Goal: Information Seeking & Learning: Learn about a topic

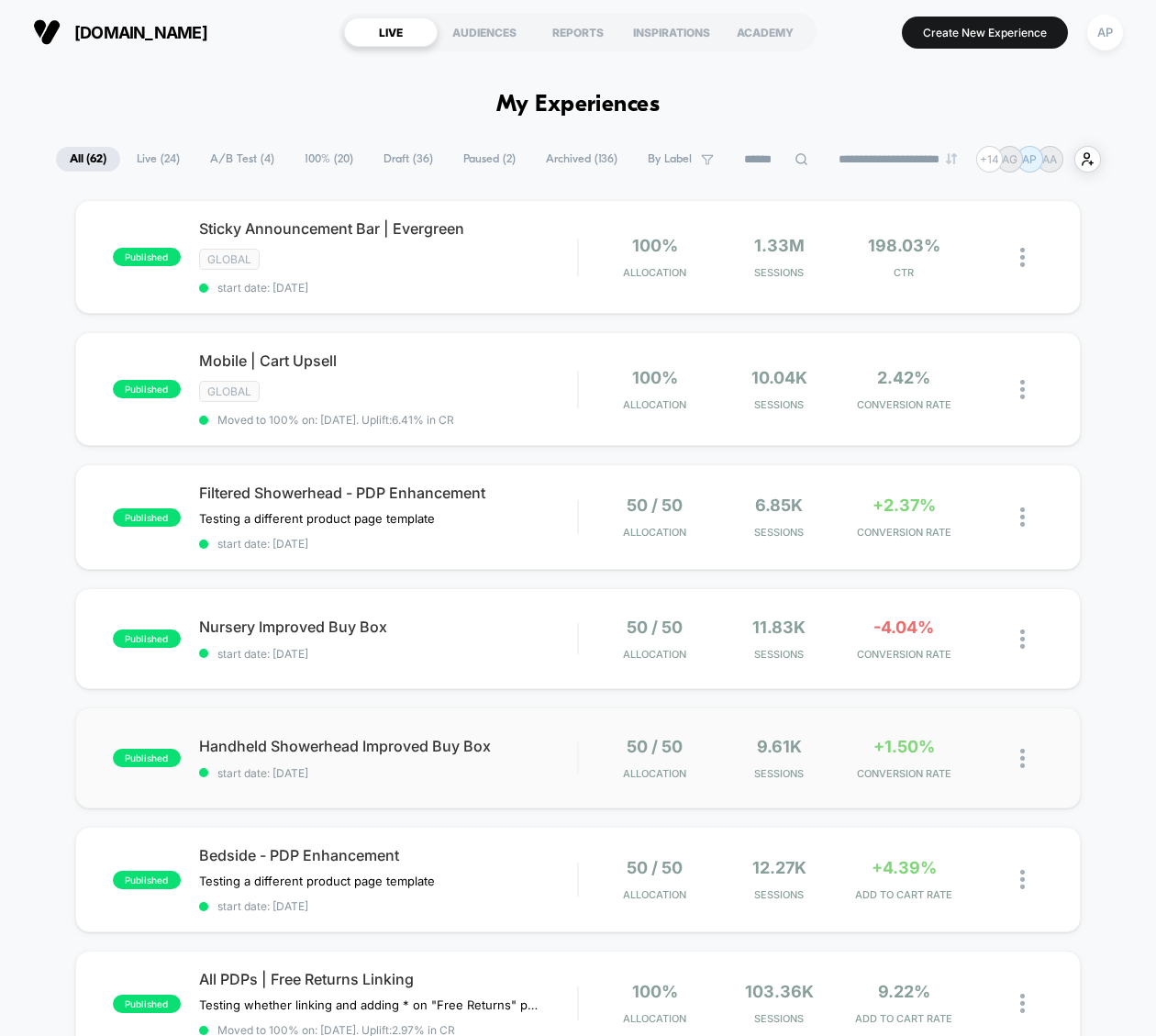
click at [562, 772] on div "published Handheld Showerhead Improved Buy Box start date: [DATE] 50 / 50 Alloc…" at bounding box center [577, 758] width 1005 height 101
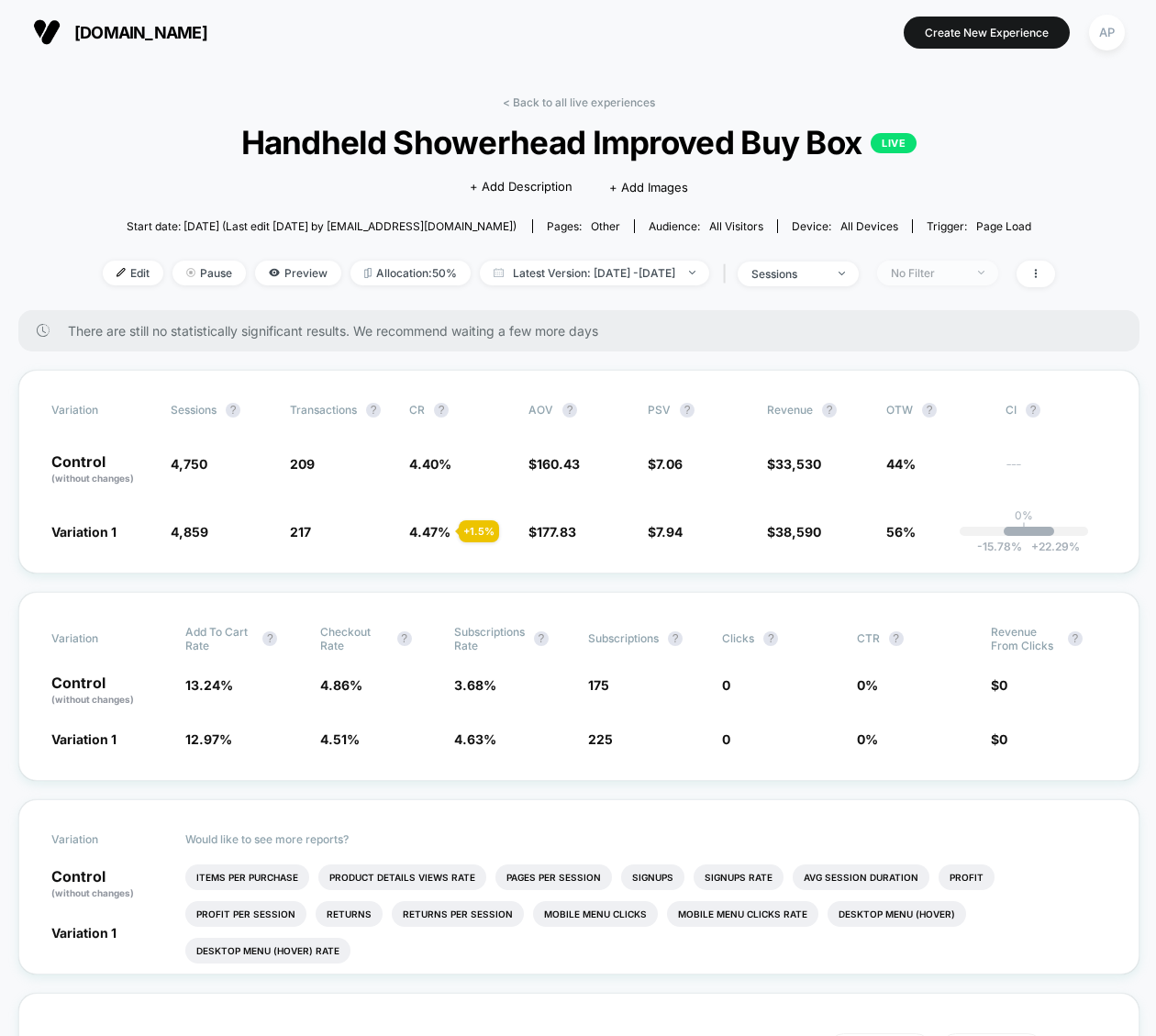
click at [997, 267] on span "No Filter" at bounding box center [936, 273] width 121 height 24
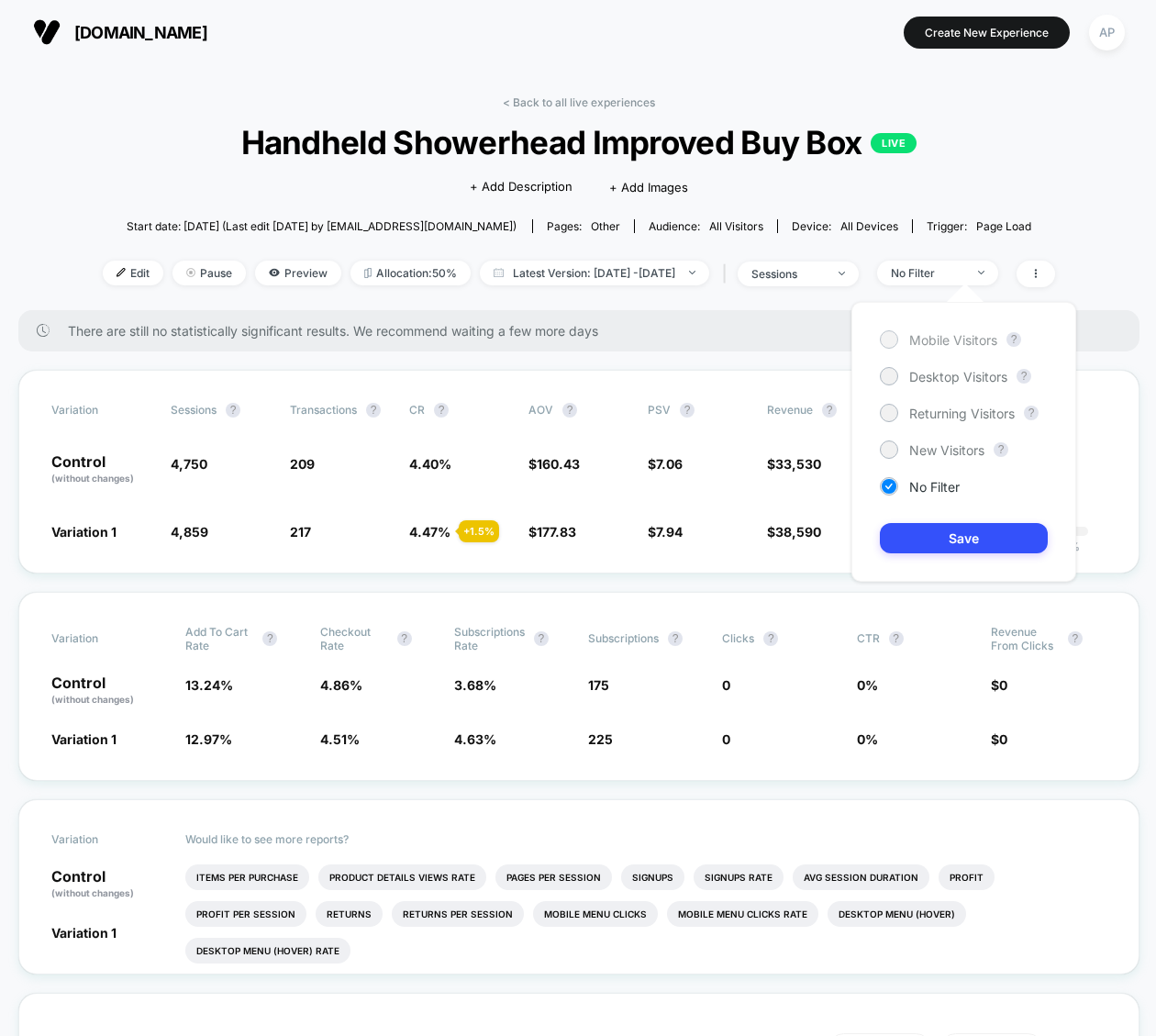
click at [967, 340] on span "Mobile Visitors" at bounding box center [953, 340] width 88 height 16
click at [978, 535] on button "Save" at bounding box center [963, 538] width 168 height 30
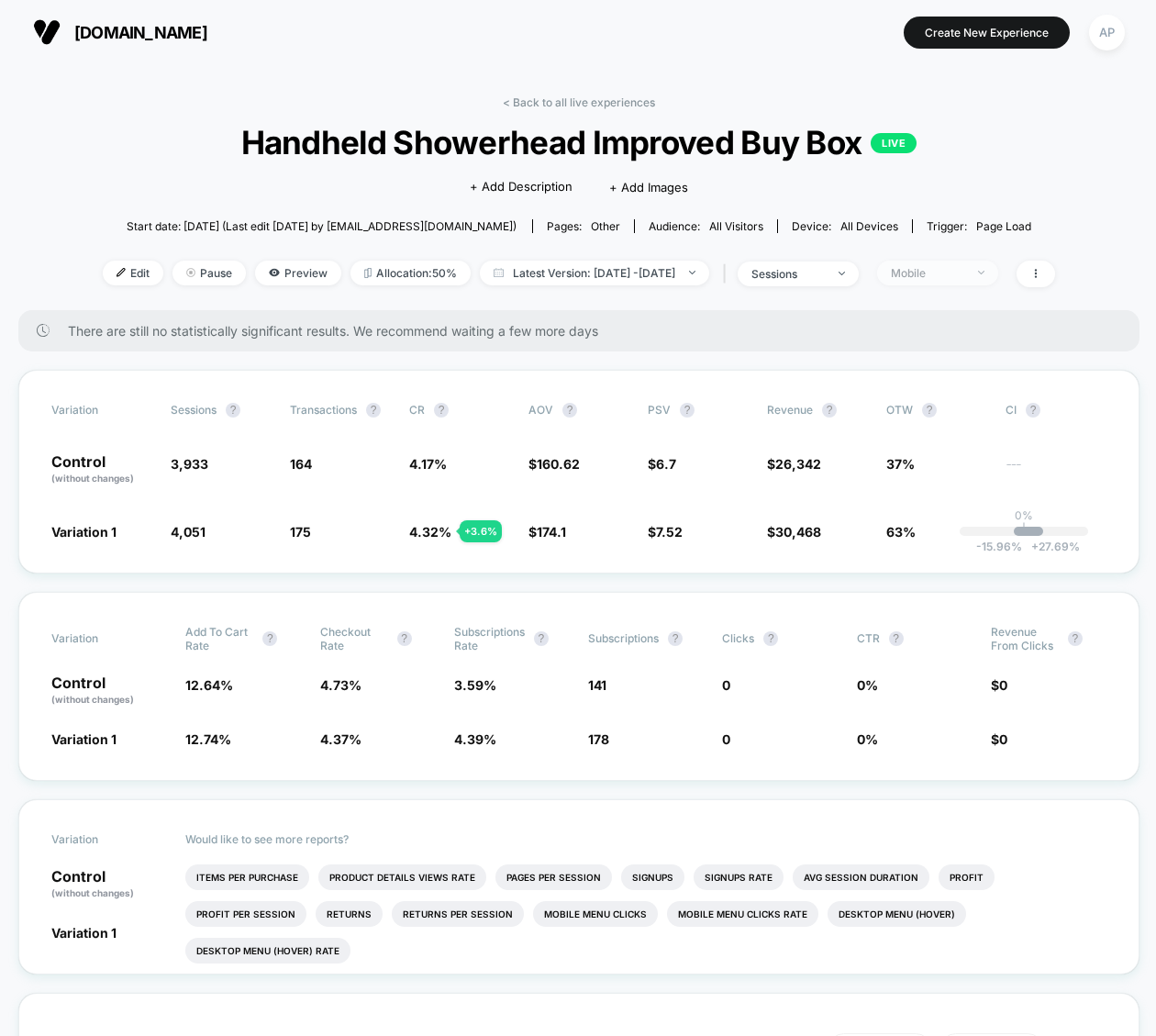
click at [963, 281] on span "Mobile" at bounding box center [936, 273] width 121 height 24
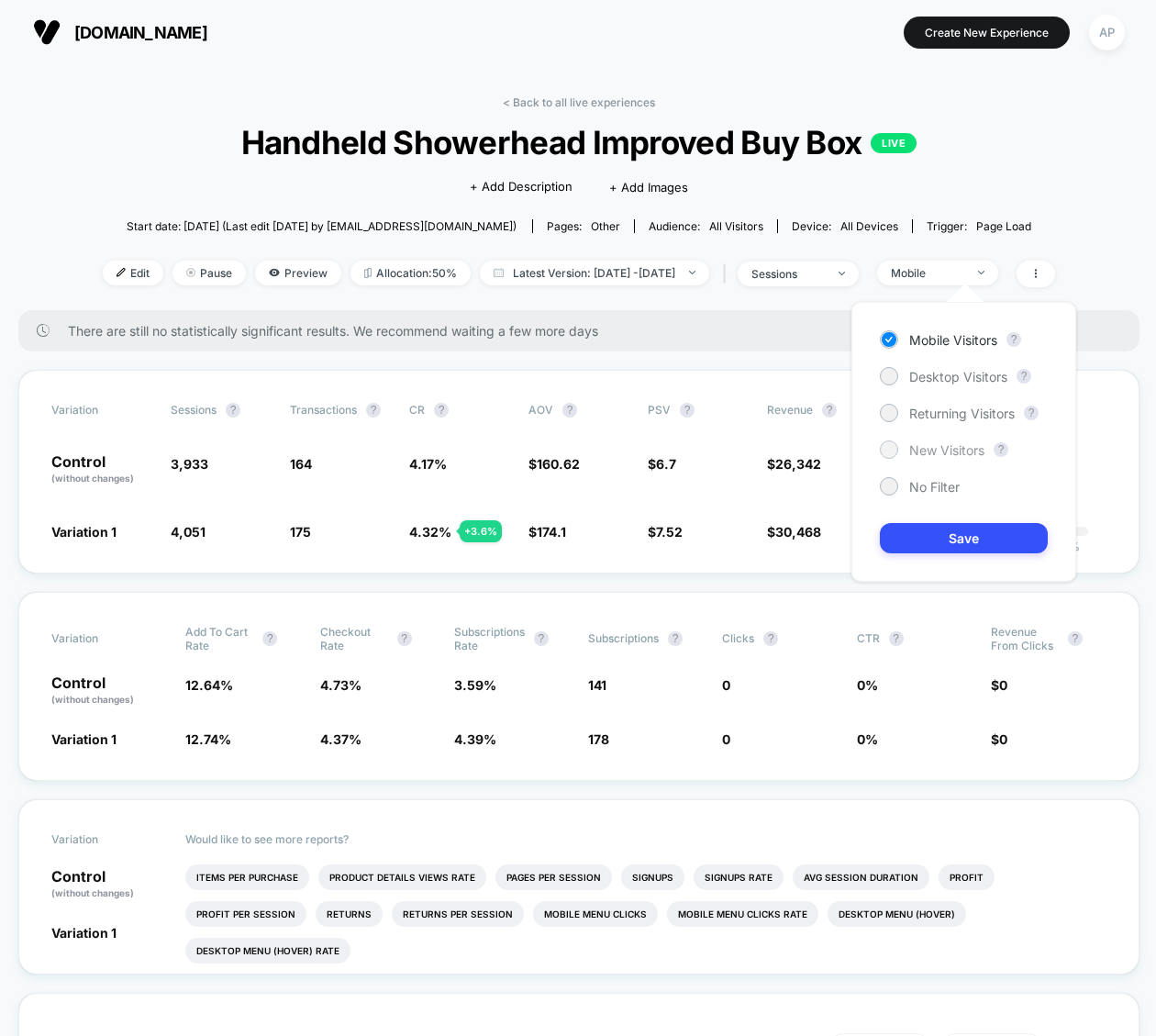
click at [951, 453] on span "New Visitors" at bounding box center [947, 449] width 75 height 16
click at [965, 528] on button "Save" at bounding box center [963, 538] width 168 height 30
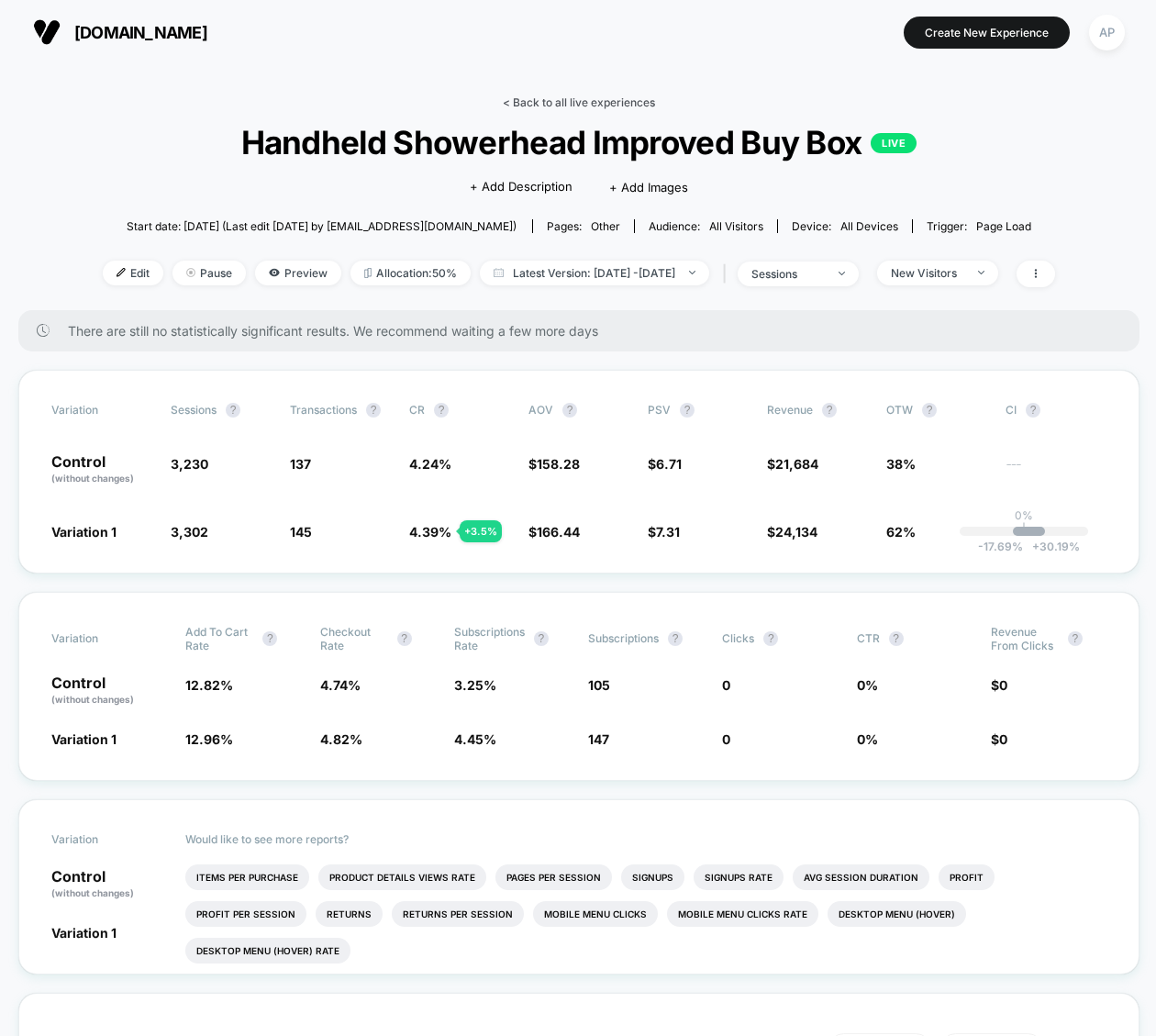
click at [626, 106] on link "< Back to all live experiences" at bounding box center [579, 102] width 152 height 14
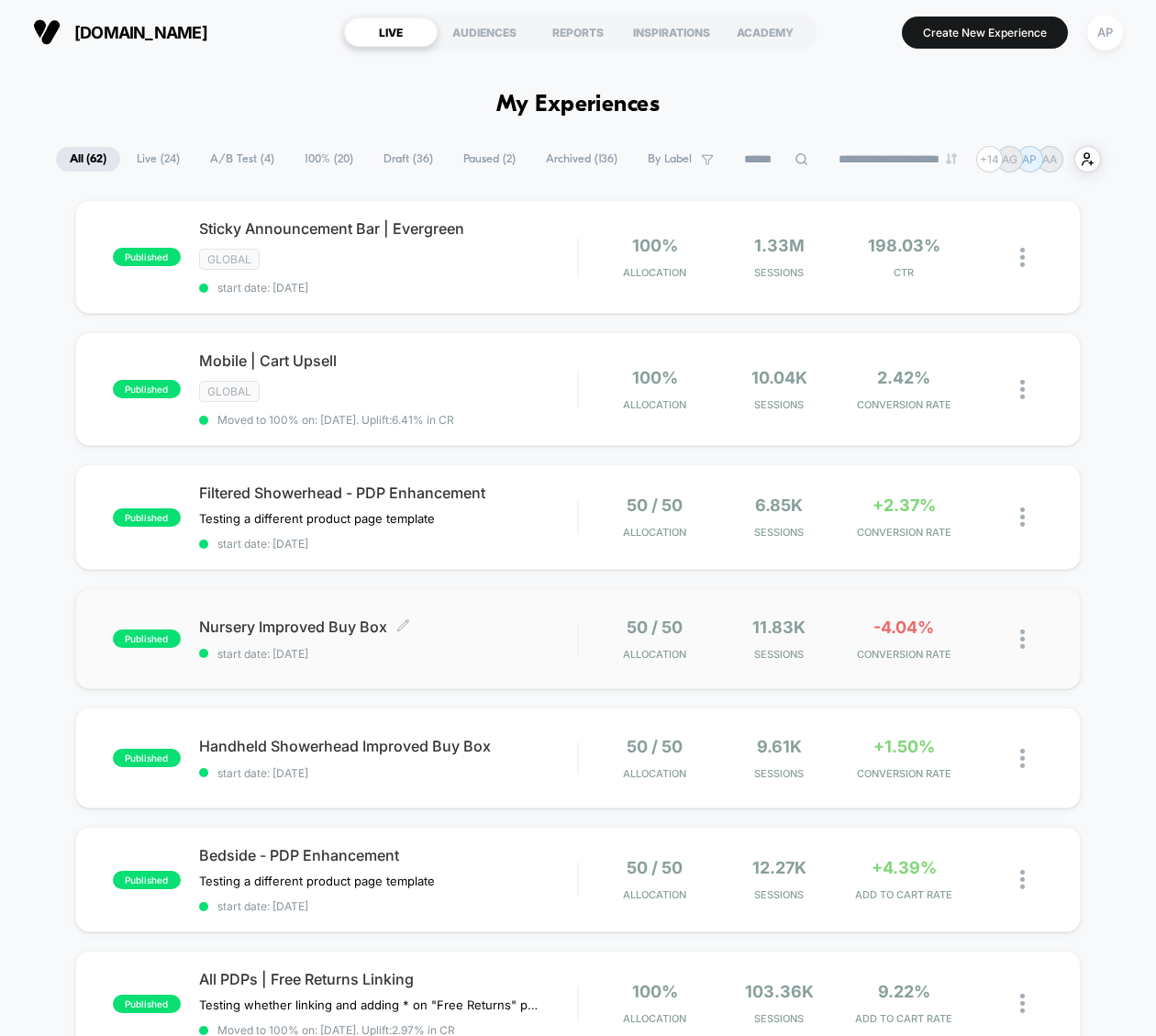
click at [442, 636] on div "Nursery Improved Buy Box Click to edit experience details Click to edit experie…" at bounding box center [388, 639] width 378 height 43
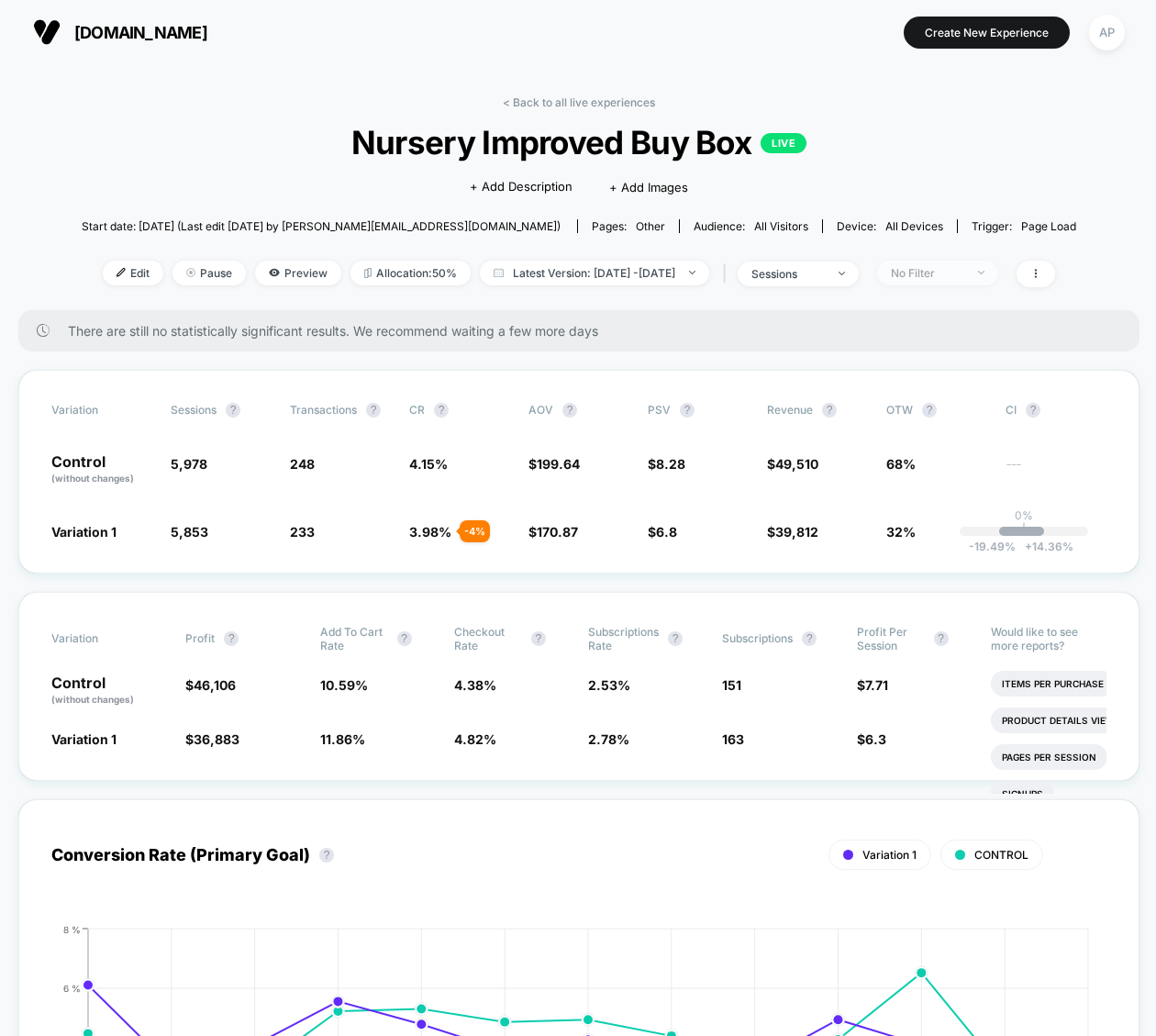
click at [964, 271] on div "No Filter" at bounding box center [927, 272] width 73 height 14
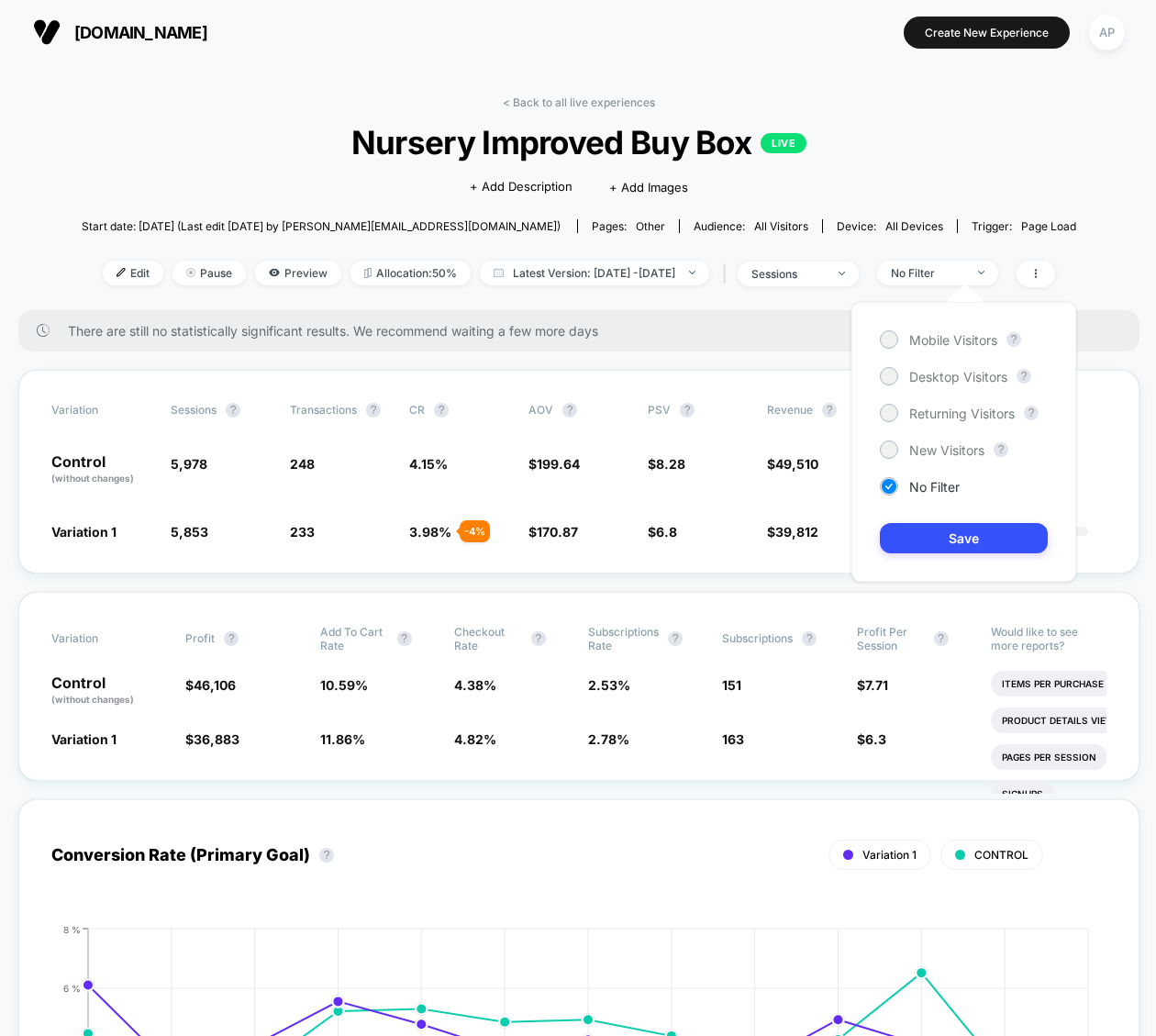
click at [954, 328] on div "Mobile Visitors ? Desktop Visitors ? Returning Visitors ? New Visitors ? No Fil…" at bounding box center [963, 442] width 224 height 280
click at [954, 348] on div "Mobile Visitors ? Desktop Visitors ? Returning Visitors ? New Visitors ? No Fil…" at bounding box center [963, 442] width 224 height 280
click at [954, 347] on div "Mobile Visitors" at bounding box center [937, 340] width 117 height 19
click at [954, 540] on button "Save" at bounding box center [963, 538] width 168 height 30
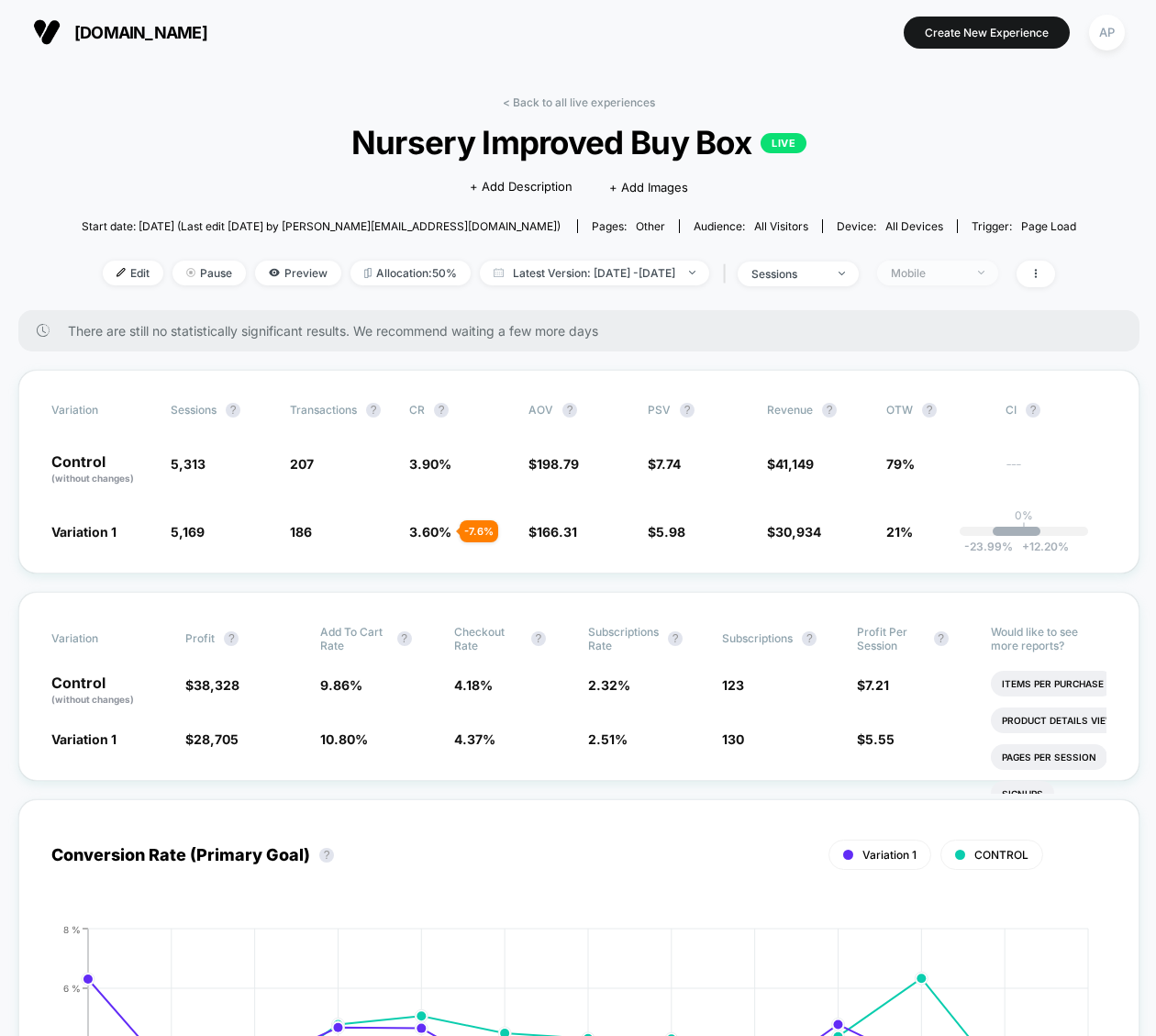
click at [964, 277] on div "Mobile" at bounding box center [927, 272] width 73 height 14
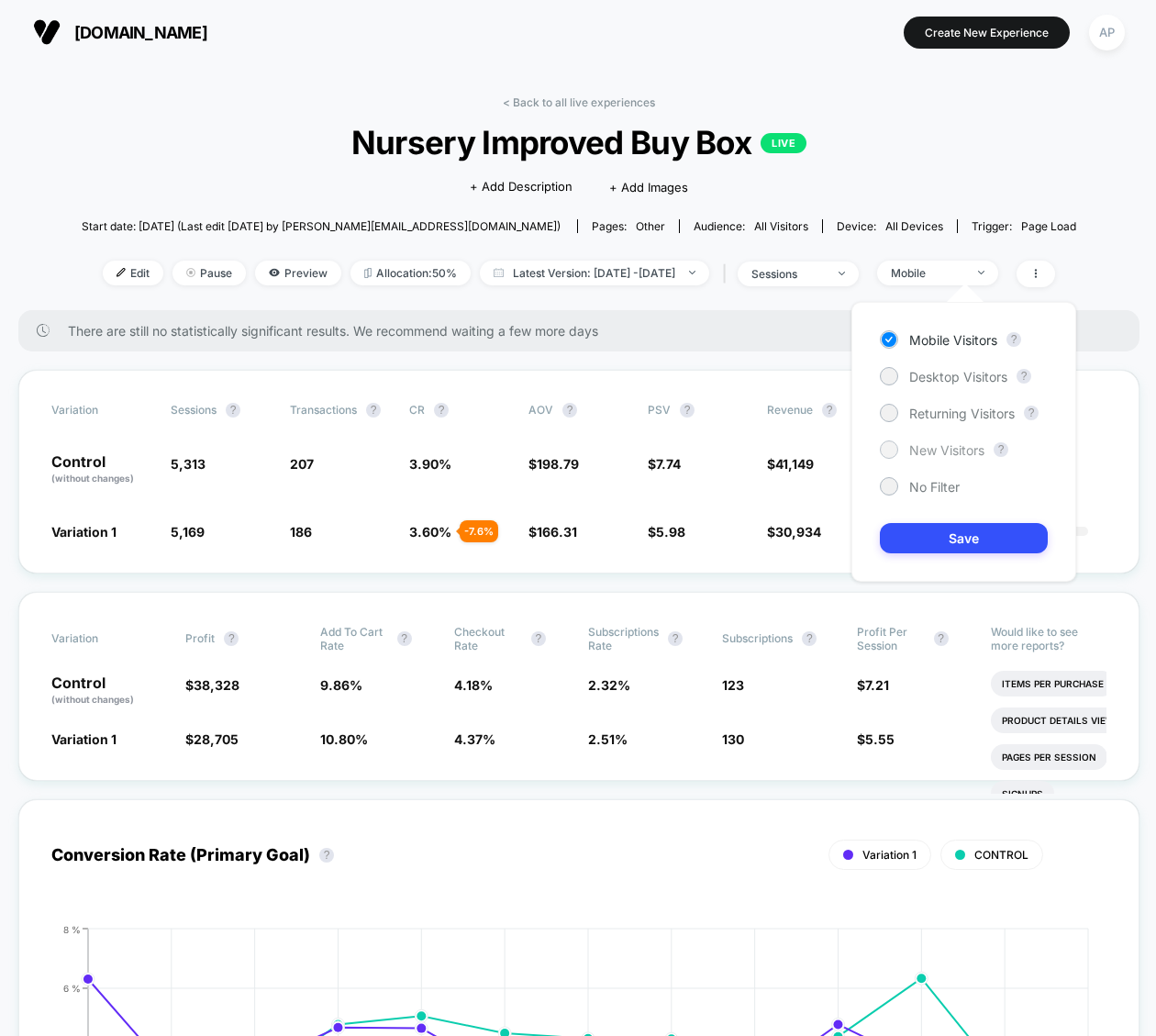
click at [949, 449] on span "New Visitors" at bounding box center [947, 449] width 75 height 16
click at [944, 539] on button "Save" at bounding box center [963, 538] width 168 height 30
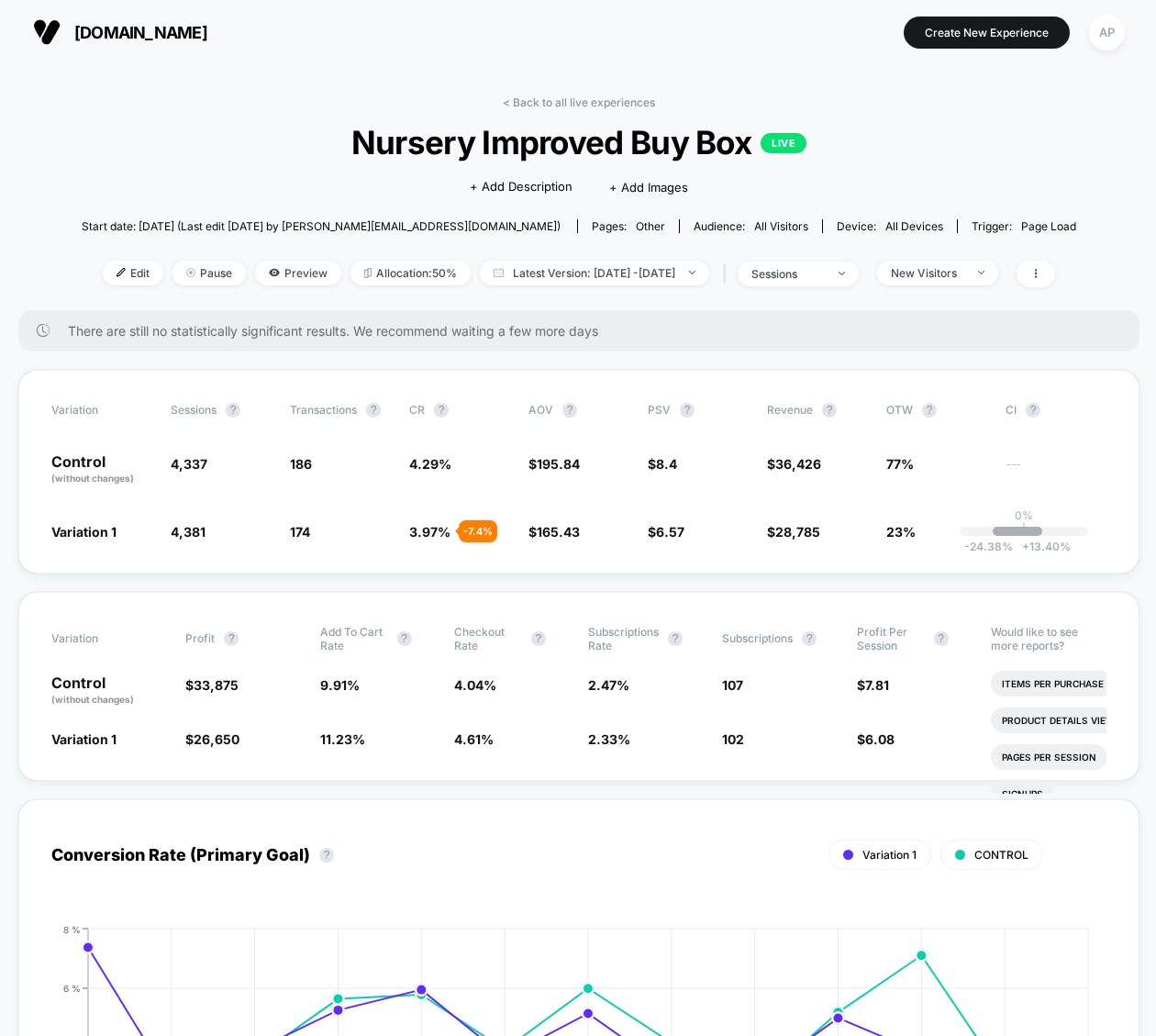
click at [607, 118] on div "< Back to all live experiences Nursery Improved Buy Box LIVE Click to edit expe…" at bounding box center [579, 203] width 995 height 215
click at [617, 99] on link "< Back to all live experiences" at bounding box center [579, 102] width 152 height 14
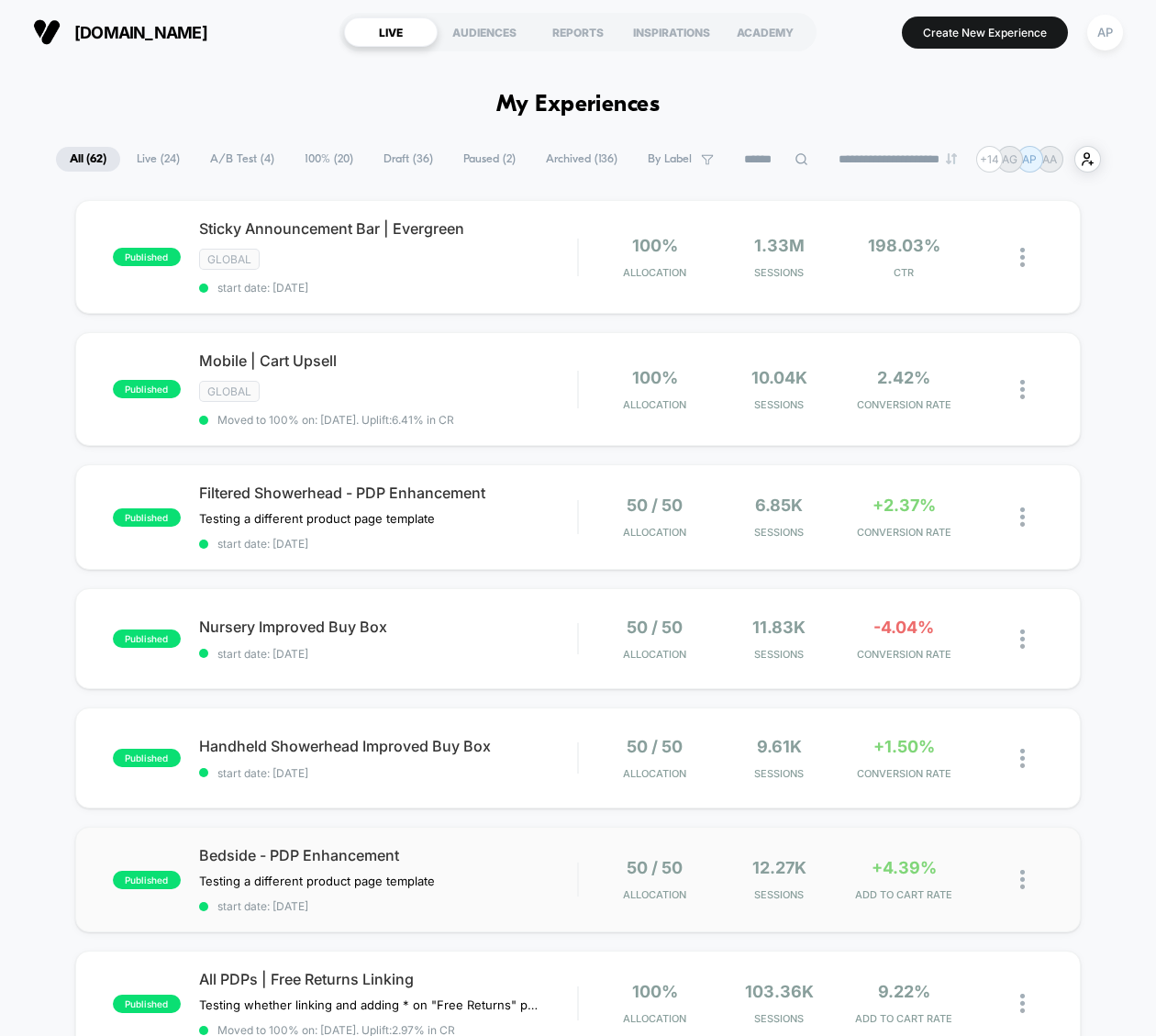
click at [566, 906] on div "published Bedside - PDP Enhancement Testing a different product page template C…" at bounding box center [577, 879] width 1005 height 105
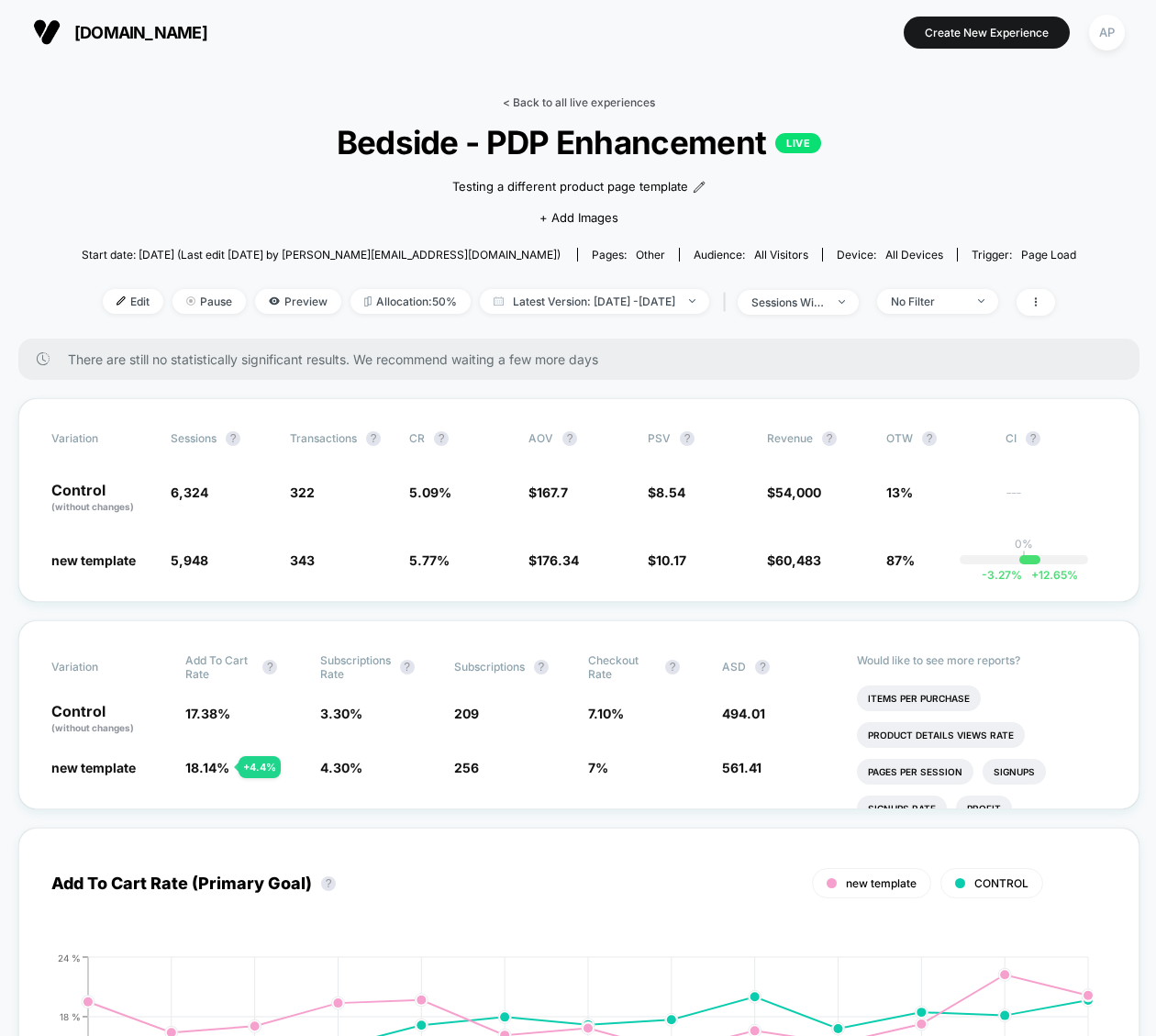
click at [626, 104] on link "< Back to all live experiences" at bounding box center [579, 102] width 152 height 14
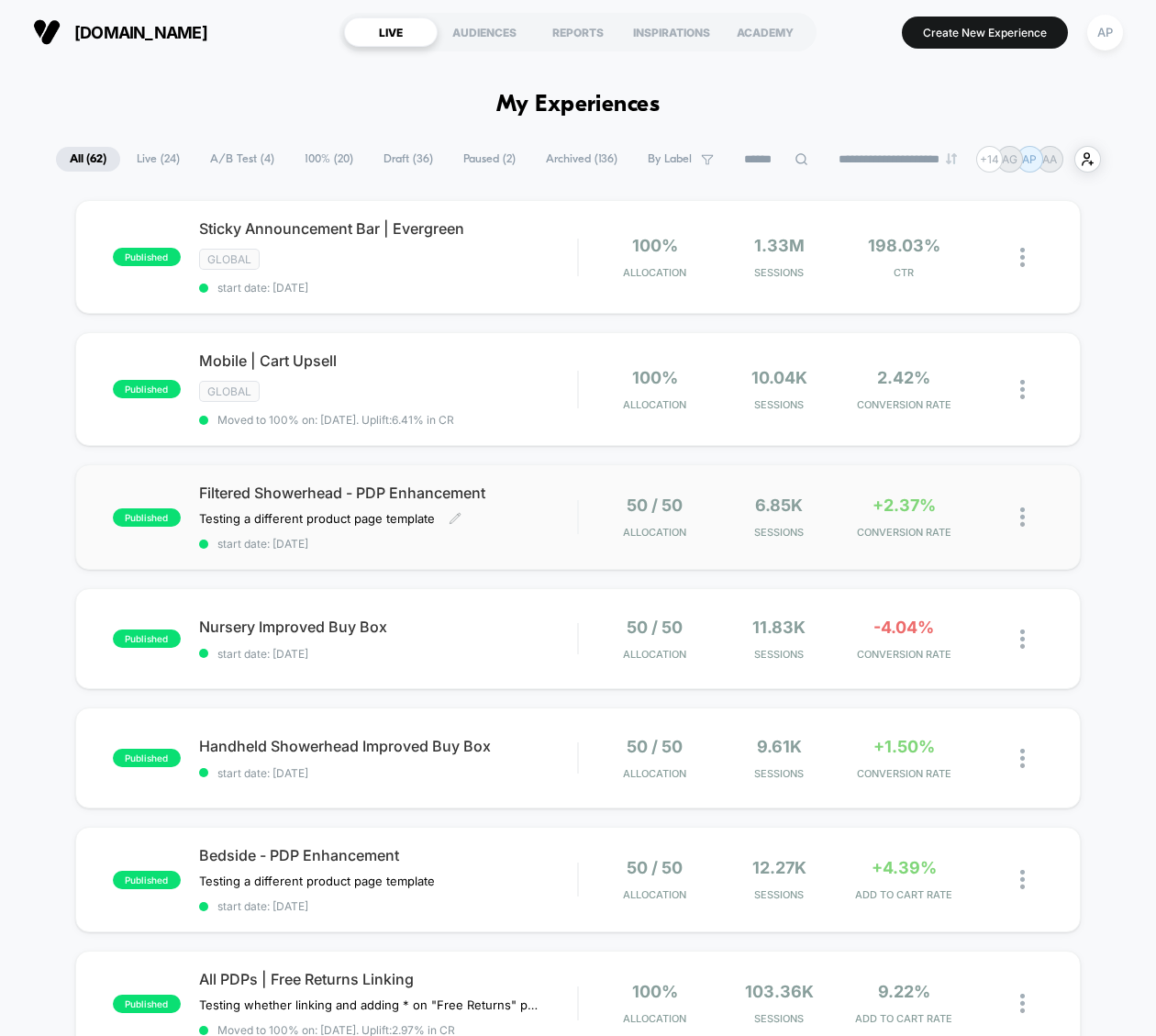
click at [556, 541] on span "start date: [DATE]" at bounding box center [388, 543] width 378 height 14
